Goal: Complete application form

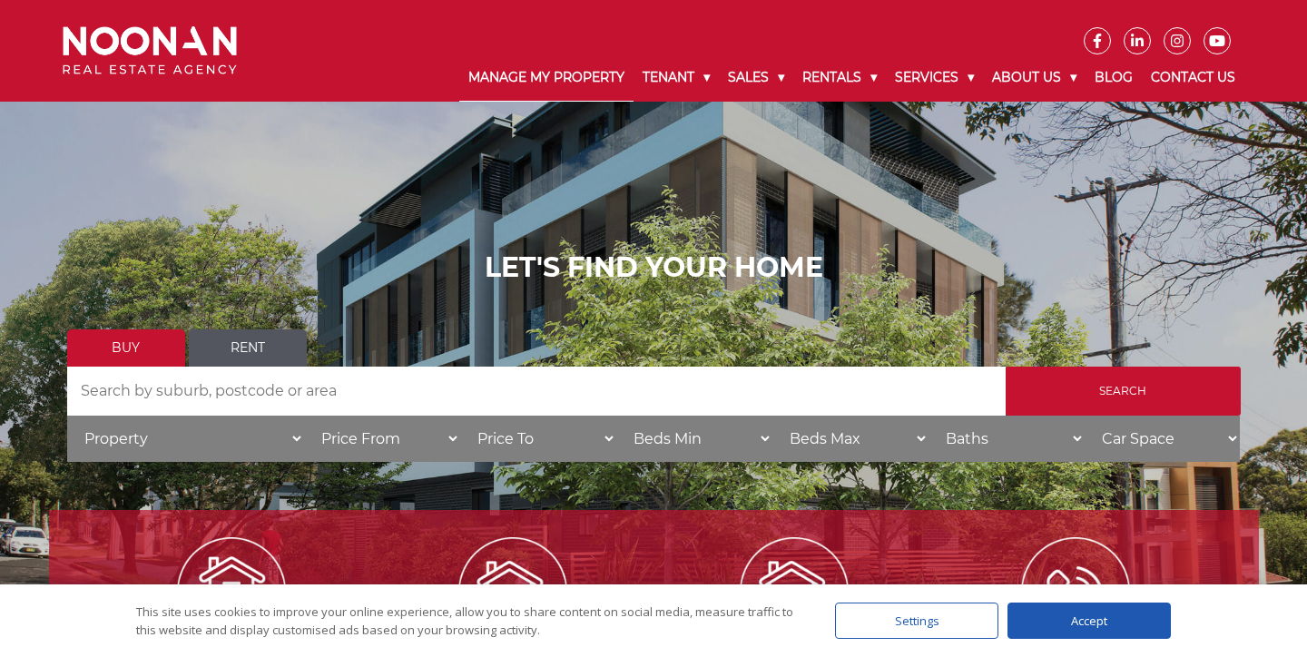
click at [568, 80] on link "Manage My Property" at bounding box center [546, 77] width 174 height 47
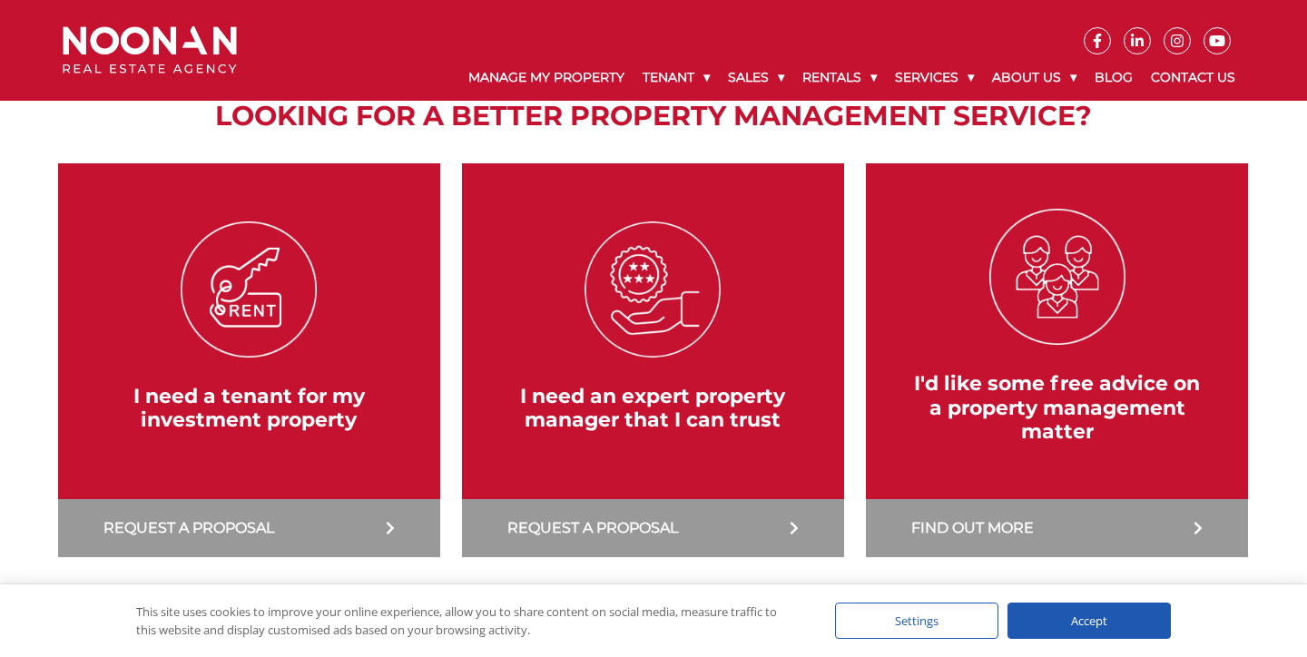
scroll to position [316, 0]
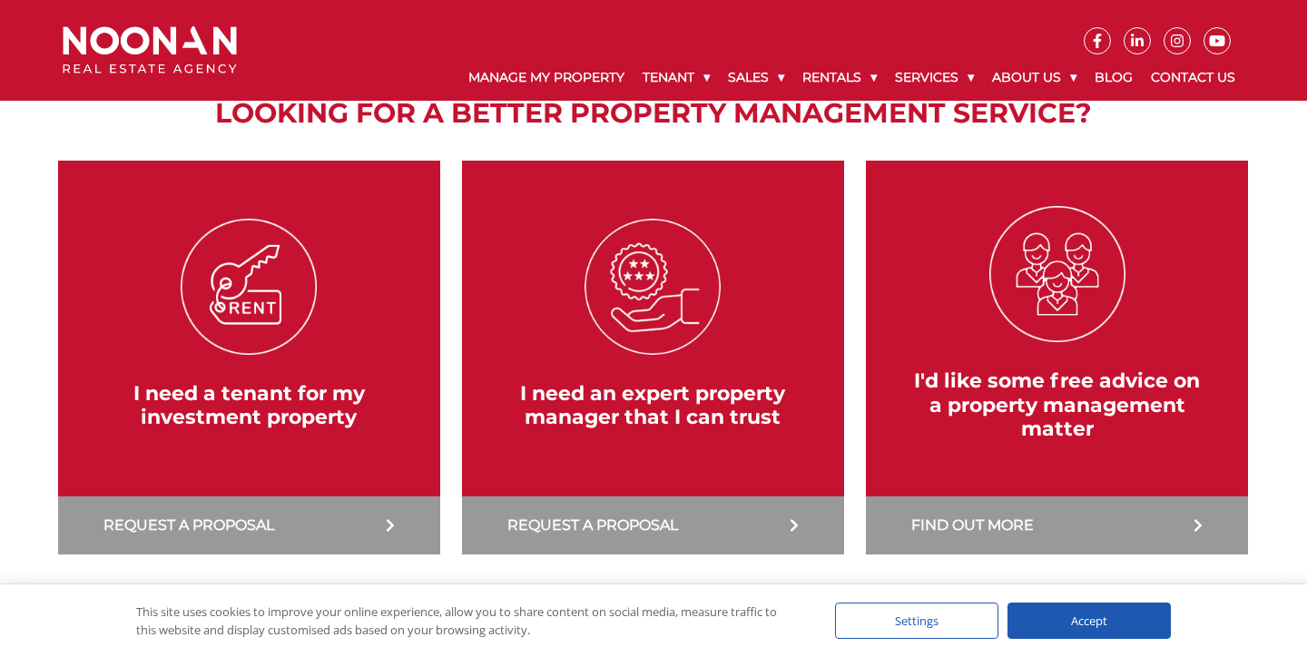
click at [388, 509] on link at bounding box center [249, 358] width 400 height 394
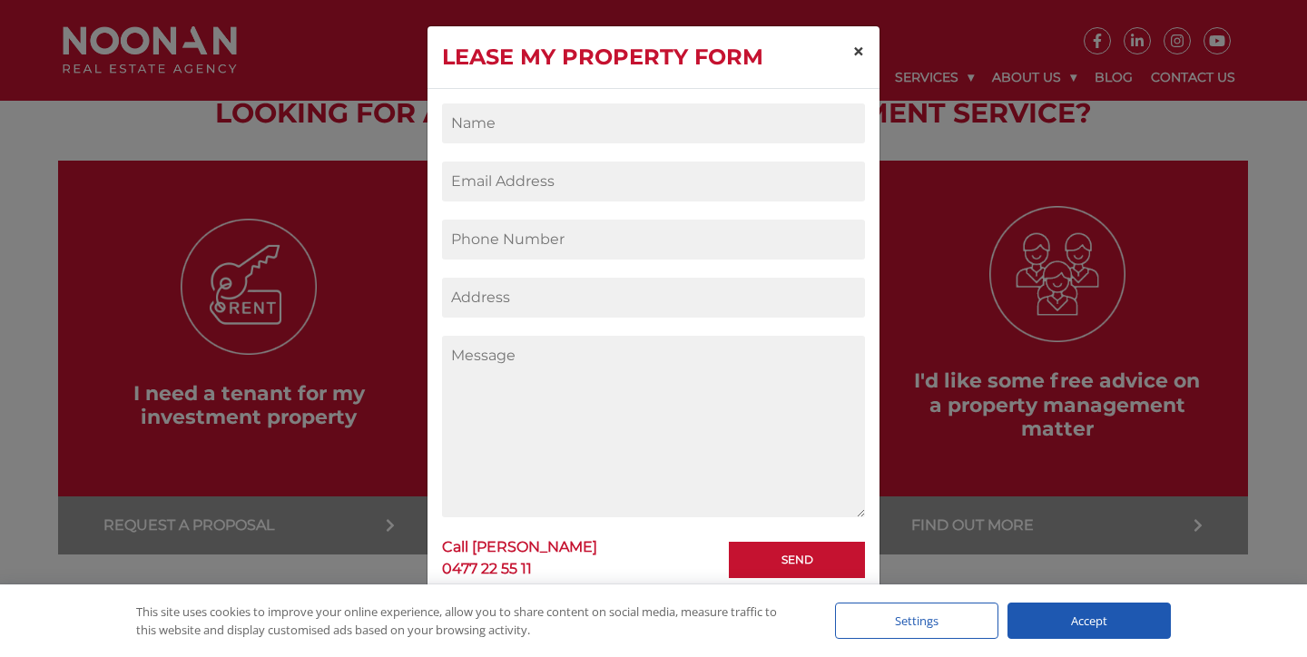
click at [852, 46] on span "×" at bounding box center [858, 51] width 13 height 26
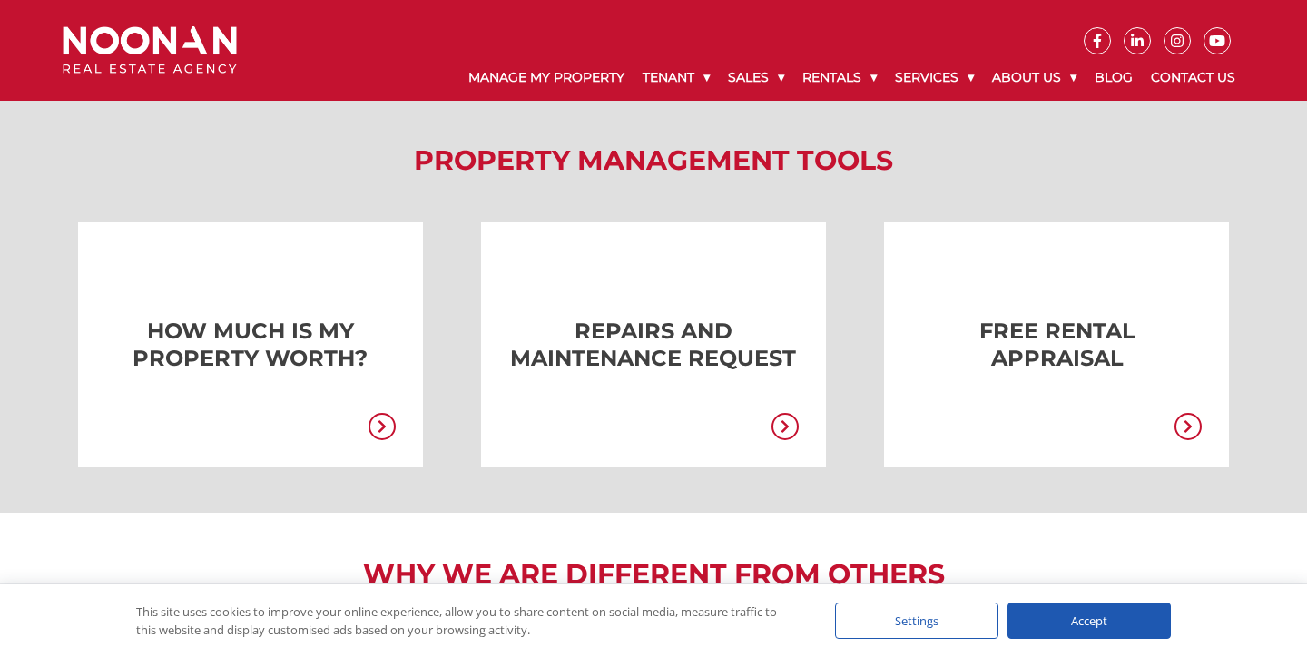
scroll to position [1555, 0]
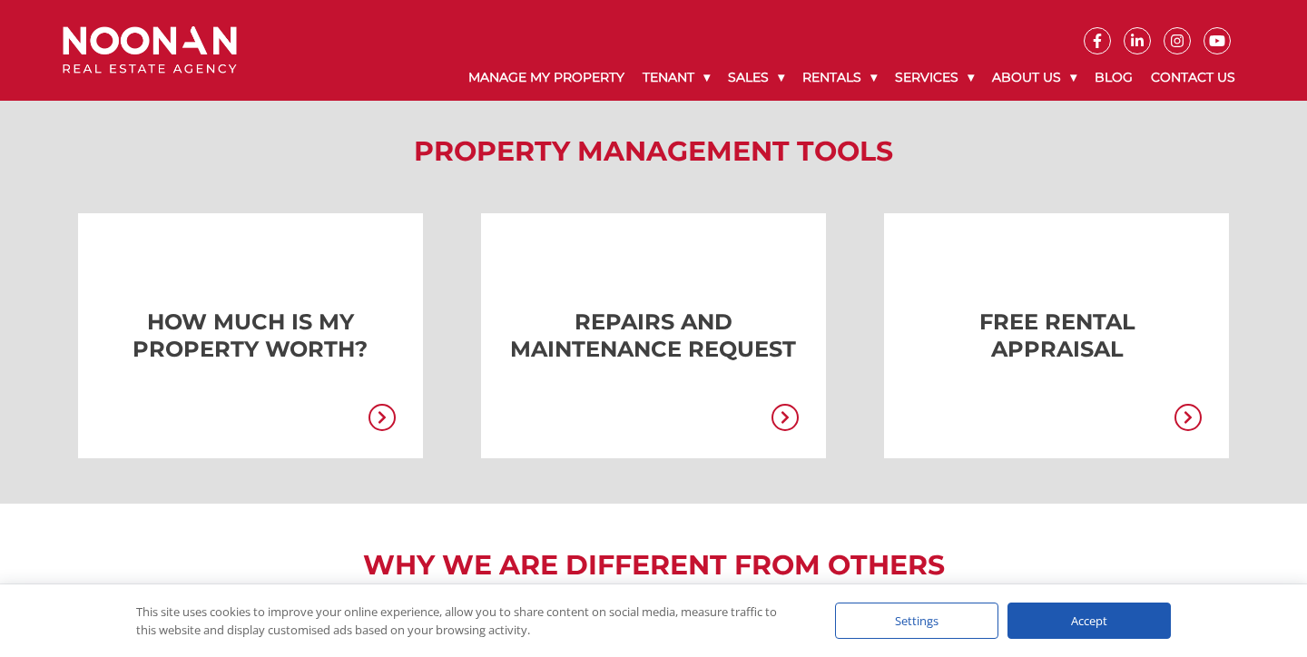
click at [381, 413] on icon at bounding box center [381, 418] width 7 height 13
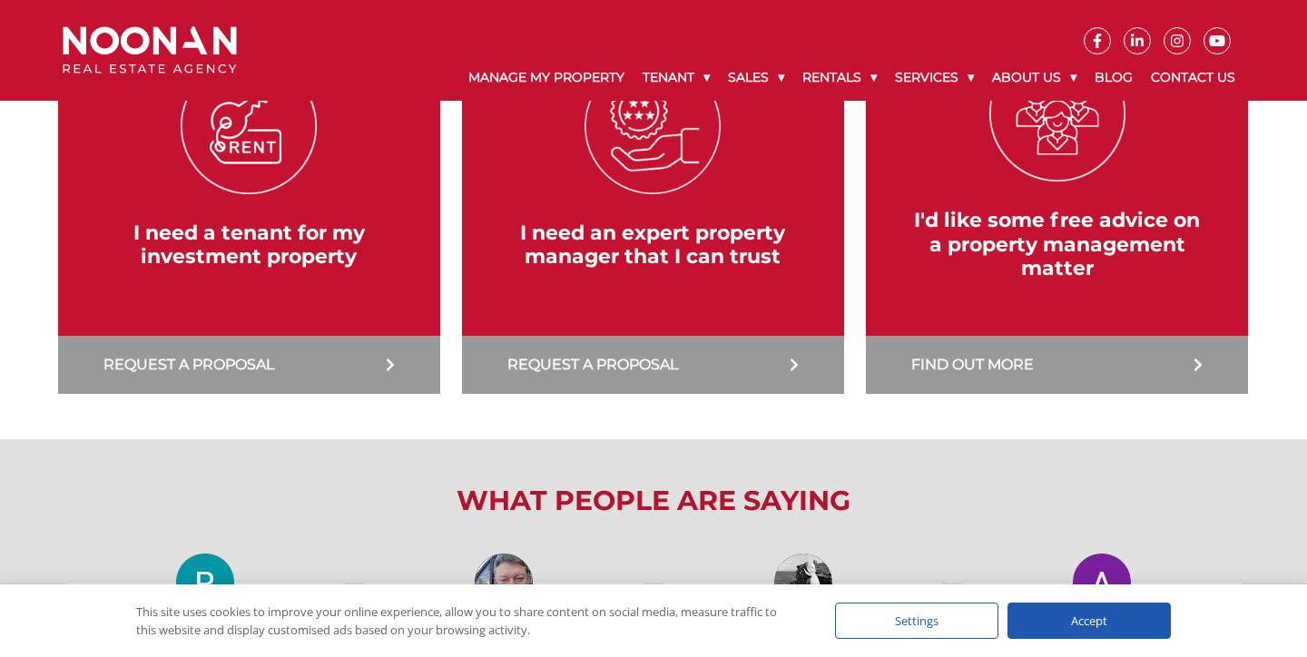
scroll to position [398, 0]
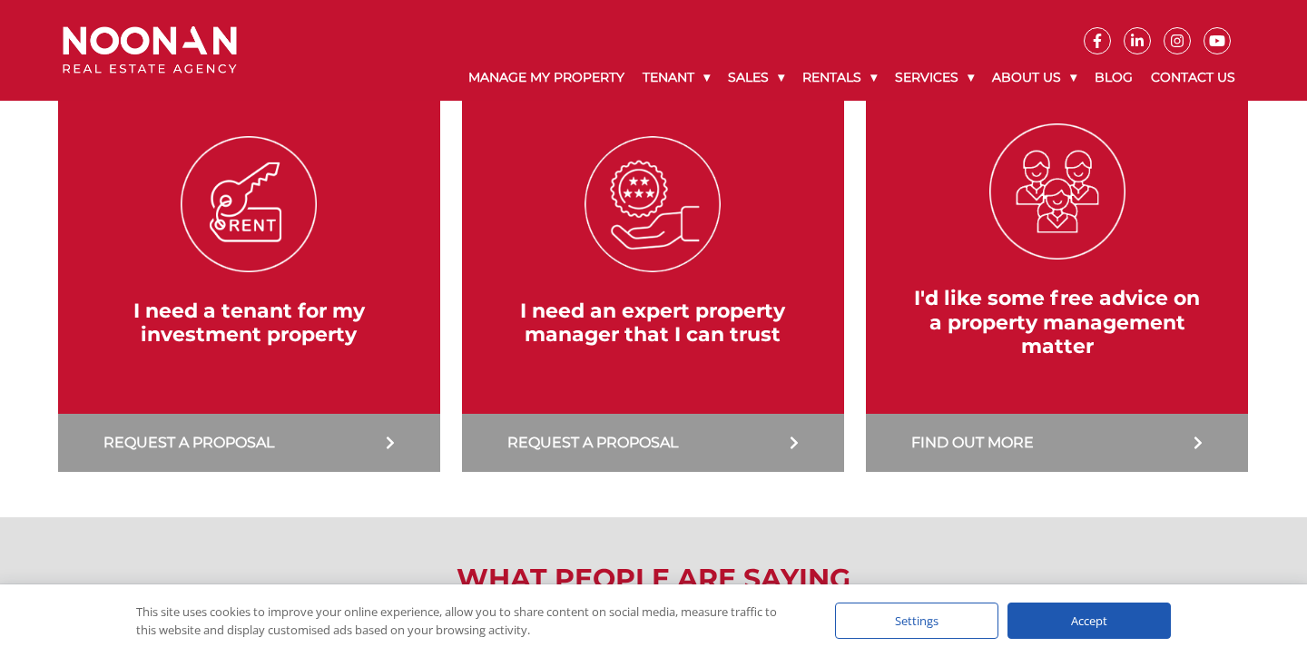
click at [308, 367] on link at bounding box center [249, 275] width 400 height 394
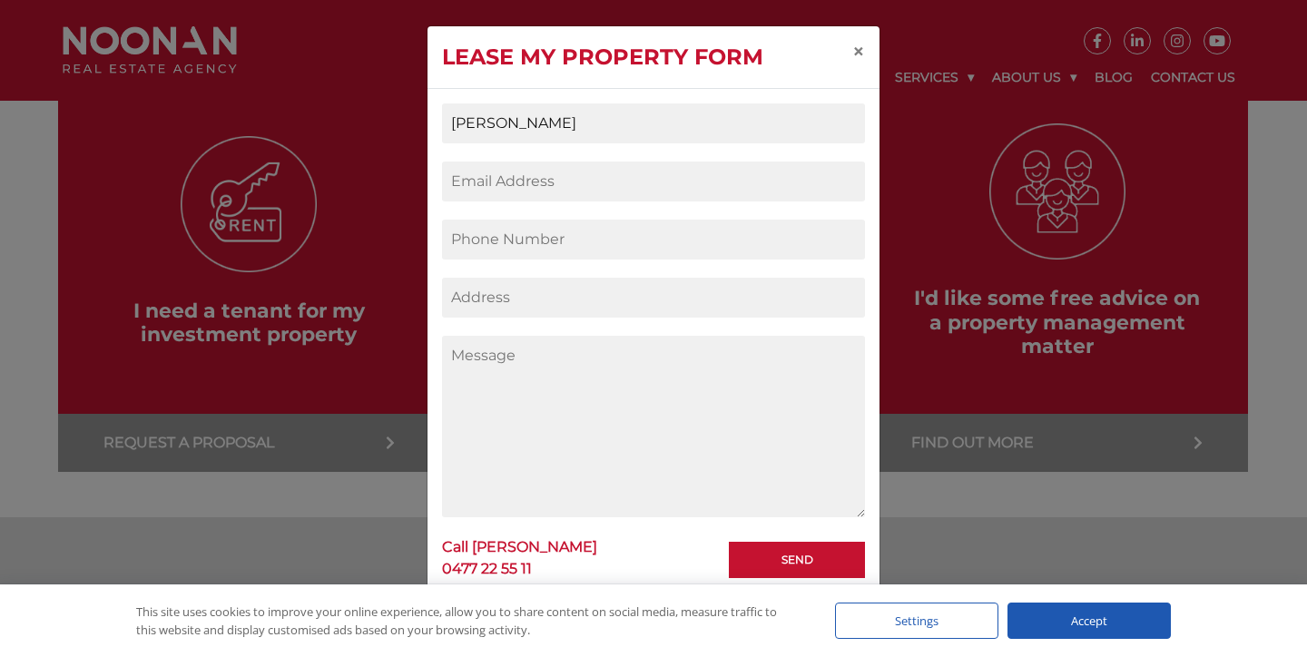
type input "[PERSON_NAME]"
type input "A"
type input "[PERSON_NAME][EMAIL_ADDRESS][PERSON_NAME][DOMAIN_NAME]"
type input "0419222884"
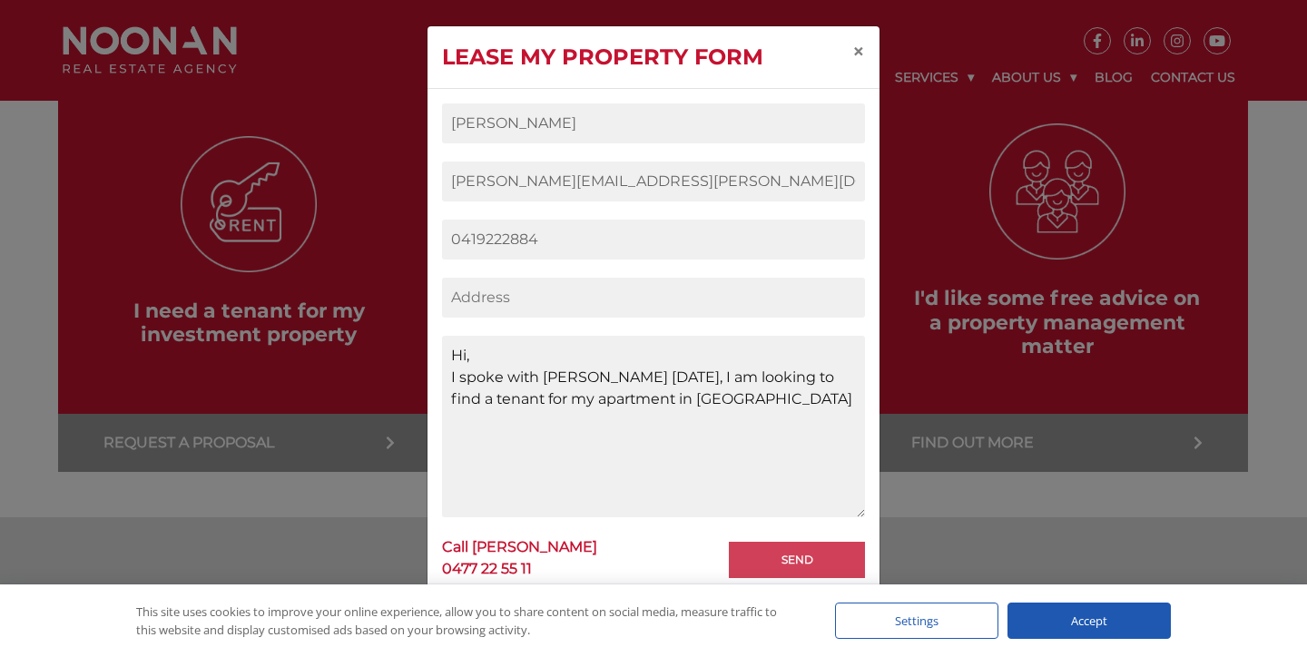
type textarea "Hi, I spoke with [PERSON_NAME] [DATE], I am looking to find a tenant for my apa…"
click at [765, 551] on div "[PERSON_NAME] [PERSON_NAME][EMAIL_ADDRESS][PERSON_NAME][DOMAIN_NAME] 0419222884…" at bounding box center [653, 336] width 423 height 466
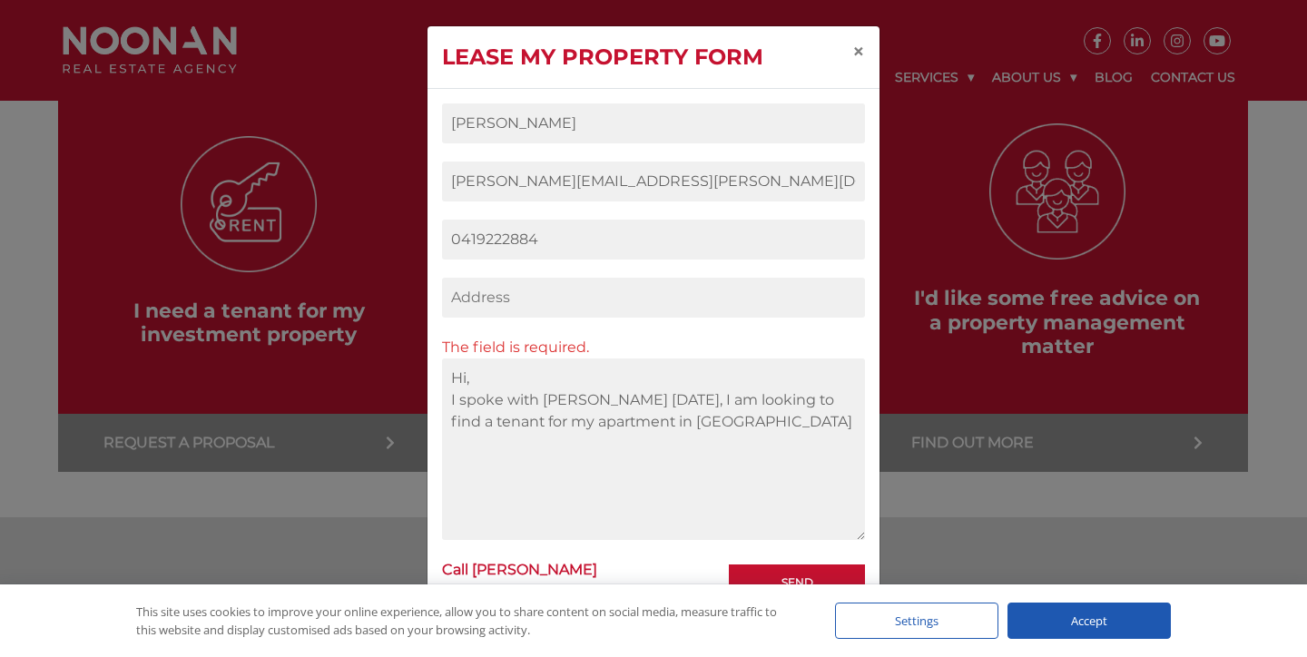
click at [717, 317] on input "Contact form" at bounding box center [653, 298] width 423 height 40
type input "[STREET_ADDRESS][PERSON_NAME]"
click at [755, 566] on input "Send" at bounding box center [797, 582] width 136 height 36
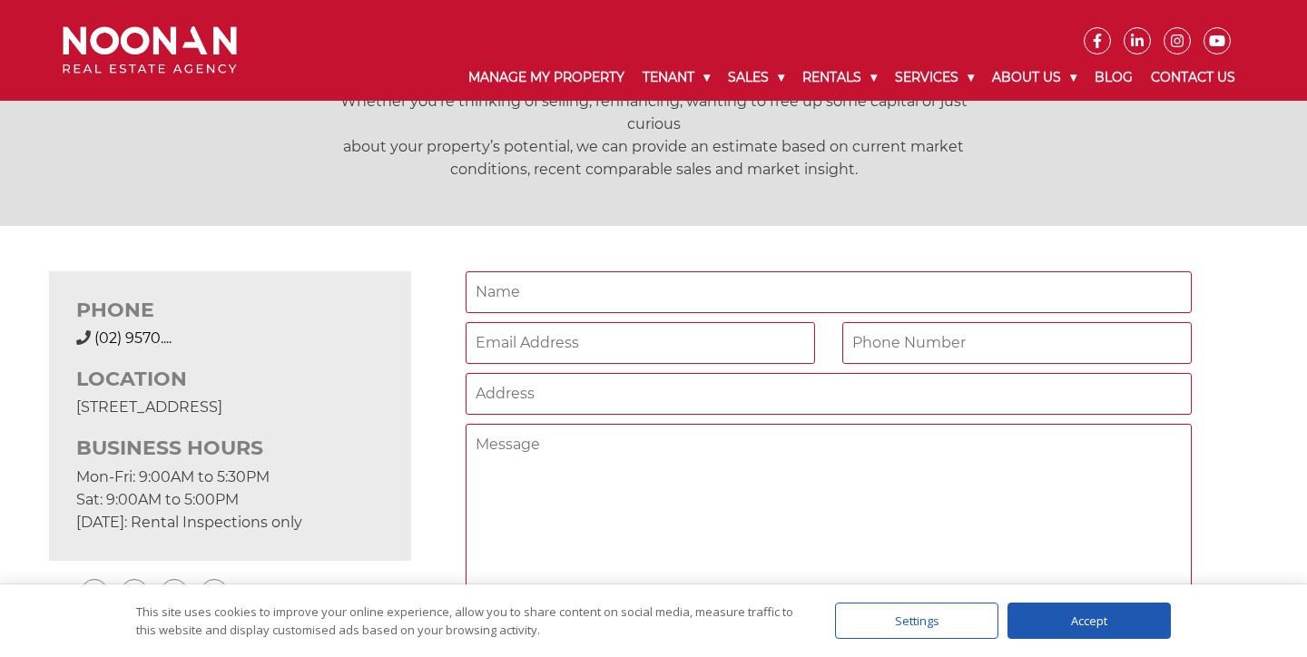
scroll to position [481, 0]
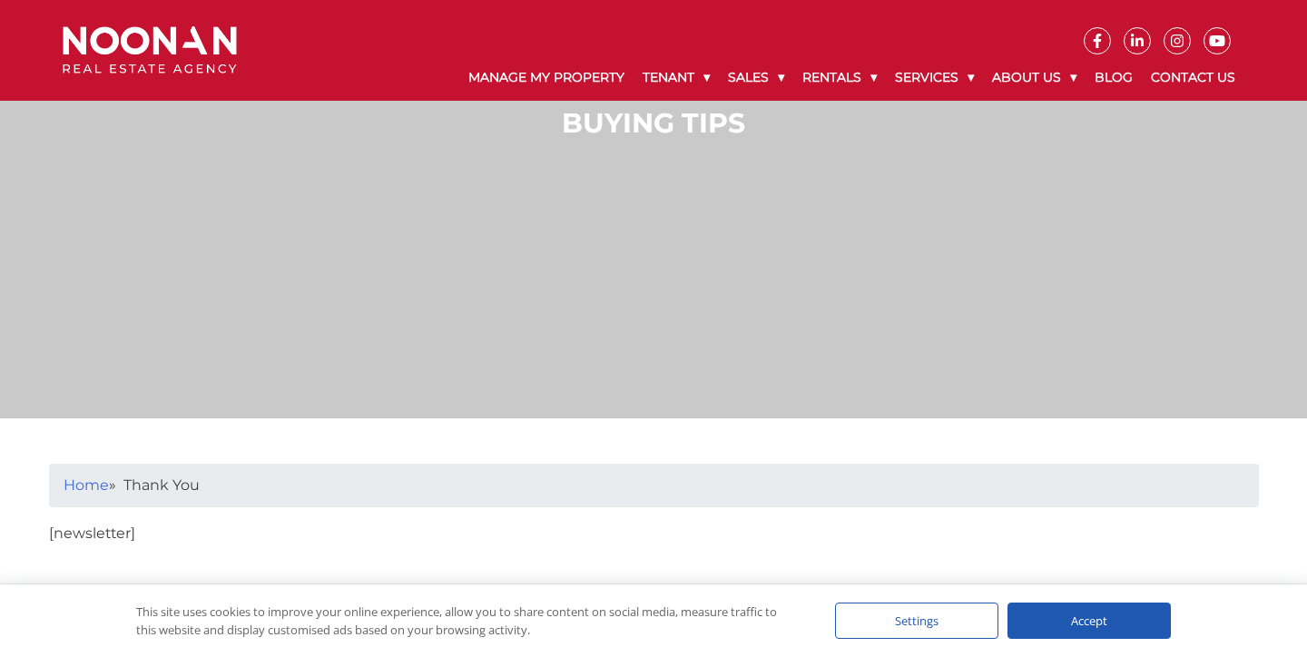
scroll to position [125, 0]
